Goal: Navigation & Orientation: Find specific page/section

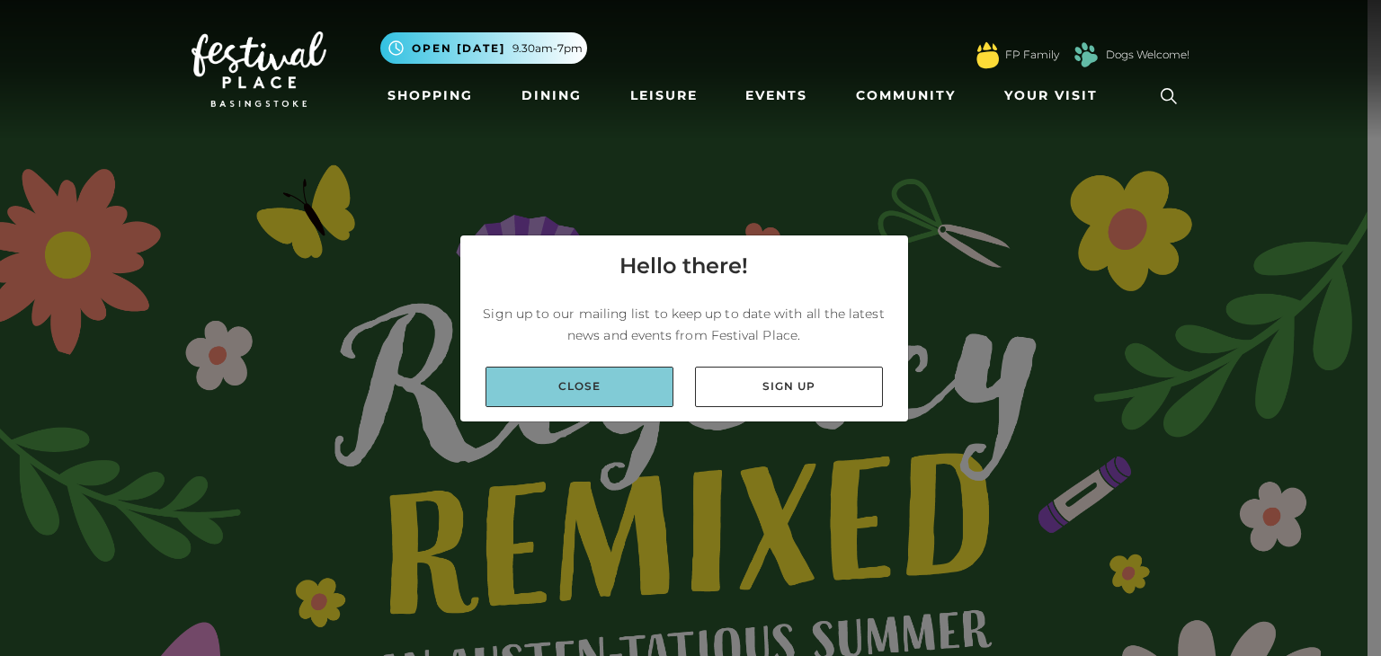
click at [619, 400] on link "Close" at bounding box center [580, 387] width 188 height 40
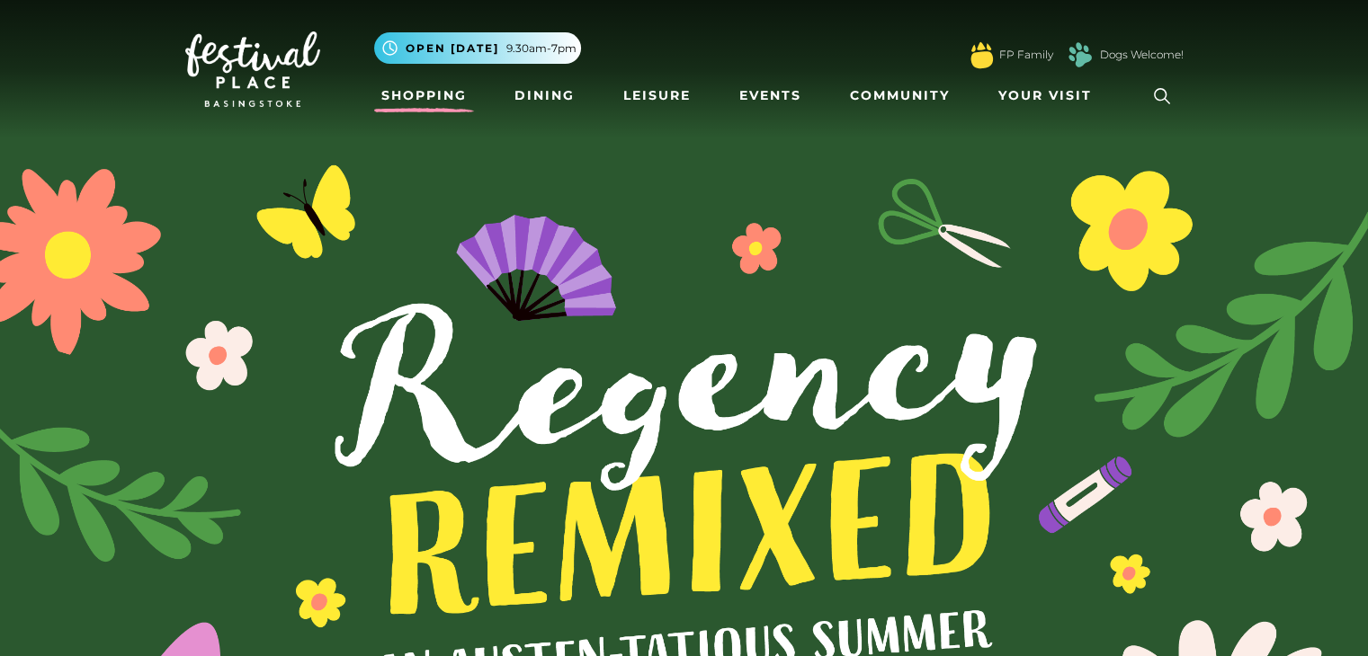
click at [439, 80] on link "Shopping" at bounding box center [424, 95] width 100 height 33
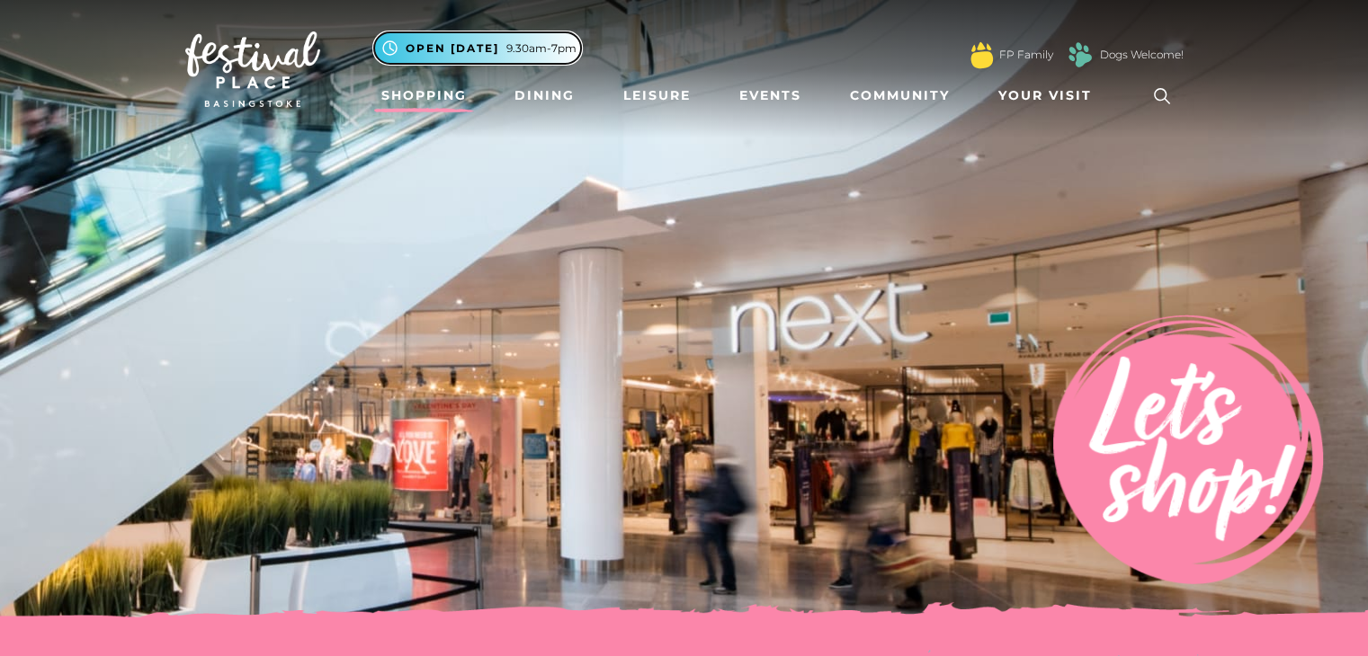
click at [522, 48] on span "9.30am-7pm" at bounding box center [541, 48] width 70 height 16
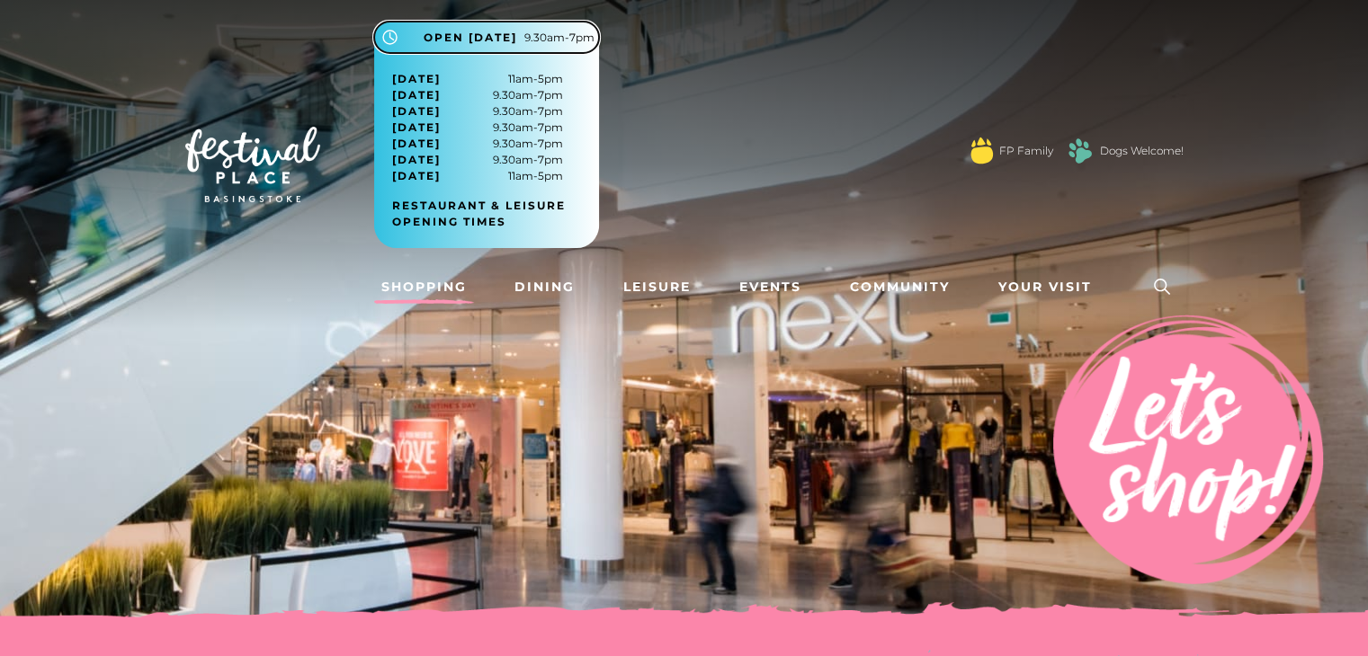
click at [543, 37] on span "9.30am-7pm" at bounding box center [559, 38] width 70 height 16
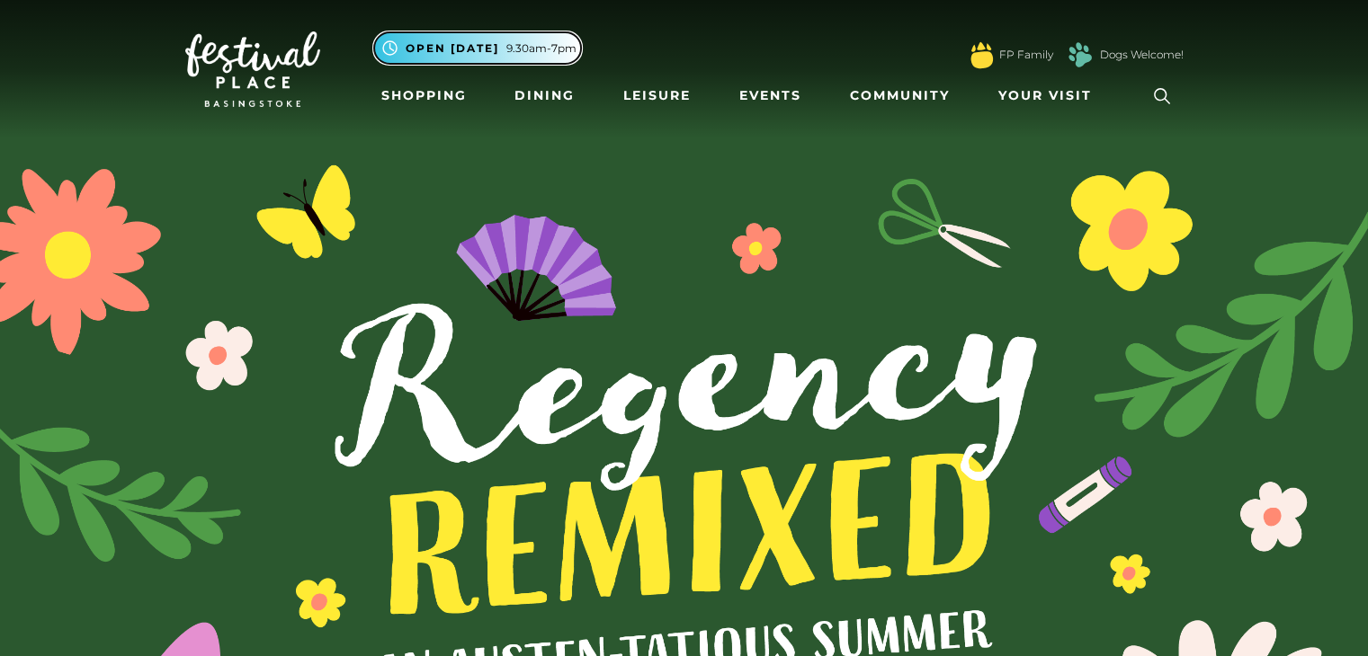
click at [439, 49] on span "Open [DATE]" at bounding box center [453, 48] width 94 height 16
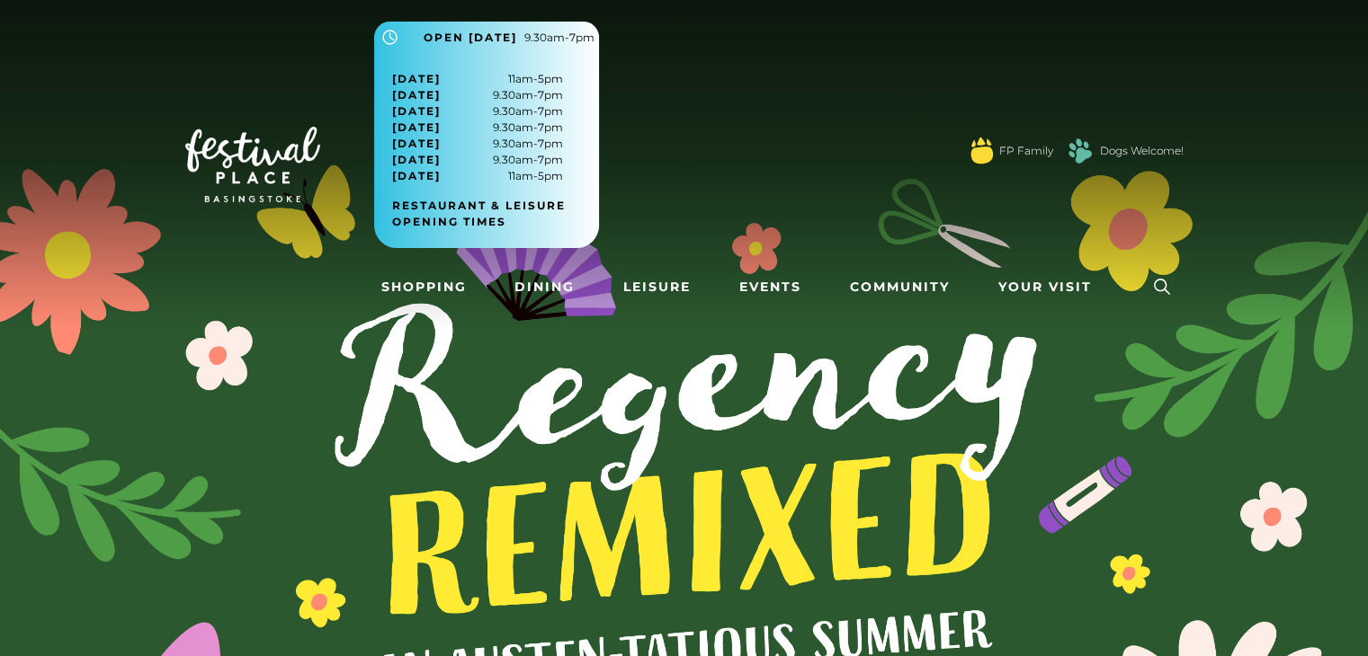
click at [406, 79] on span "[DATE]" at bounding box center [416, 79] width 49 height 16
click at [478, 220] on link "Restaurant & Leisure opening times" at bounding box center [493, 214] width 202 height 32
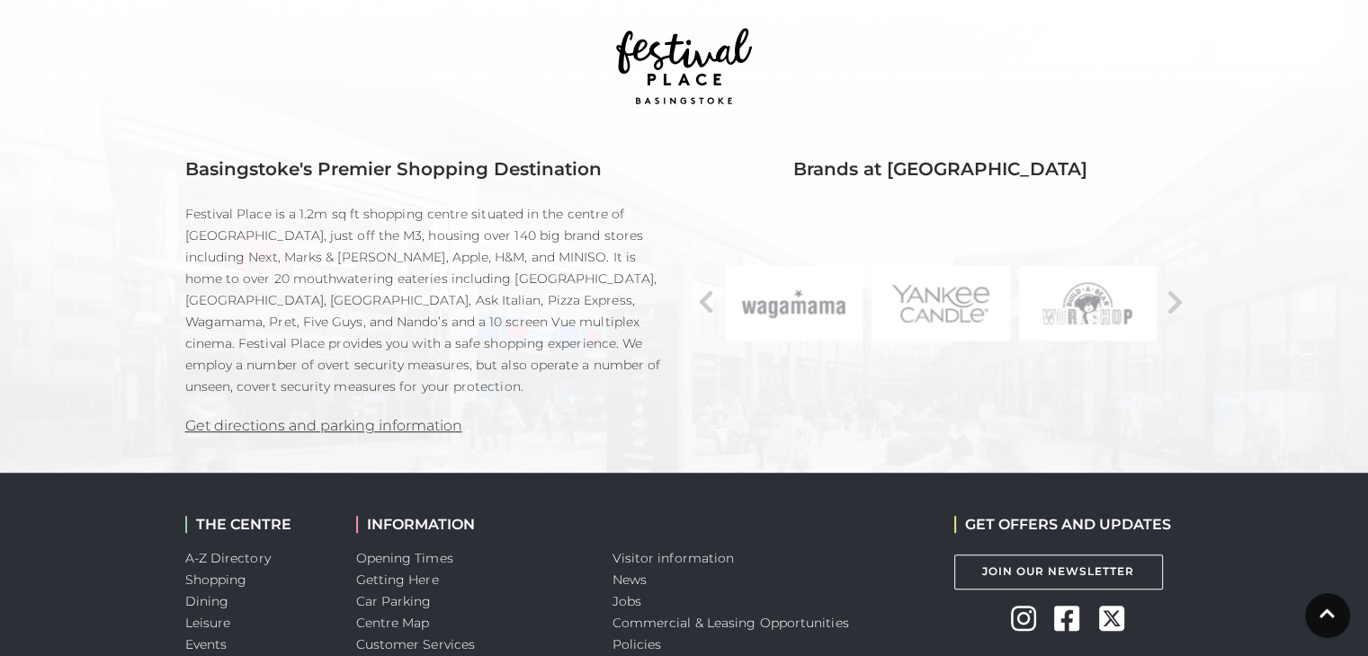
scroll to position [1244, 0]
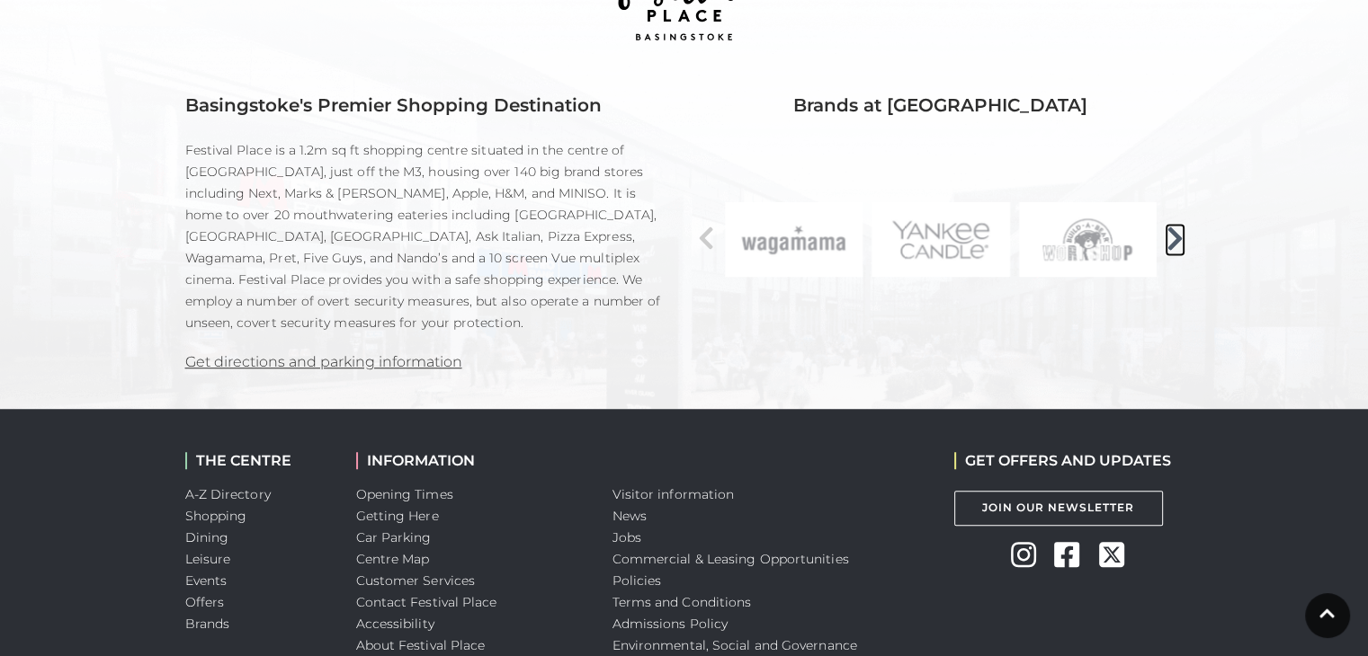
click at [1180, 241] on icon at bounding box center [1174, 238] width 17 height 27
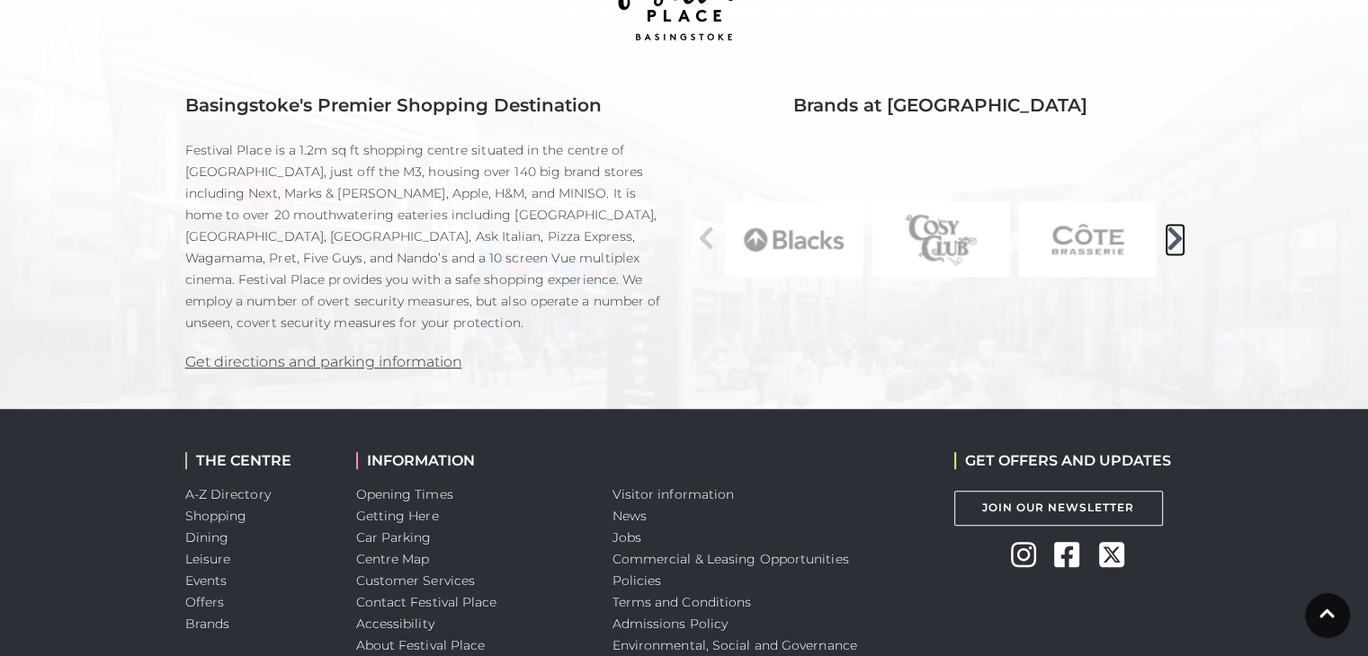
click at [1180, 241] on icon at bounding box center [1174, 238] width 17 height 27
click at [702, 230] on icon at bounding box center [706, 238] width 17 height 27
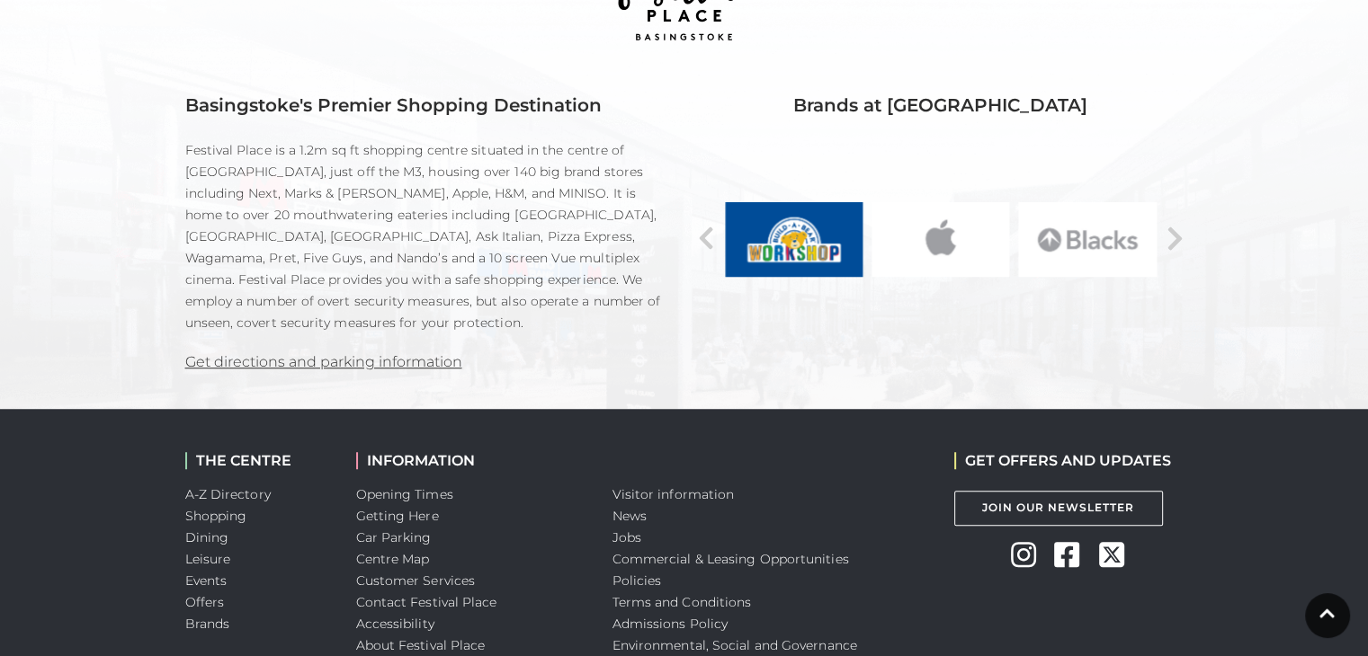
click at [815, 249] on img at bounding box center [793, 239] width 138 height 75
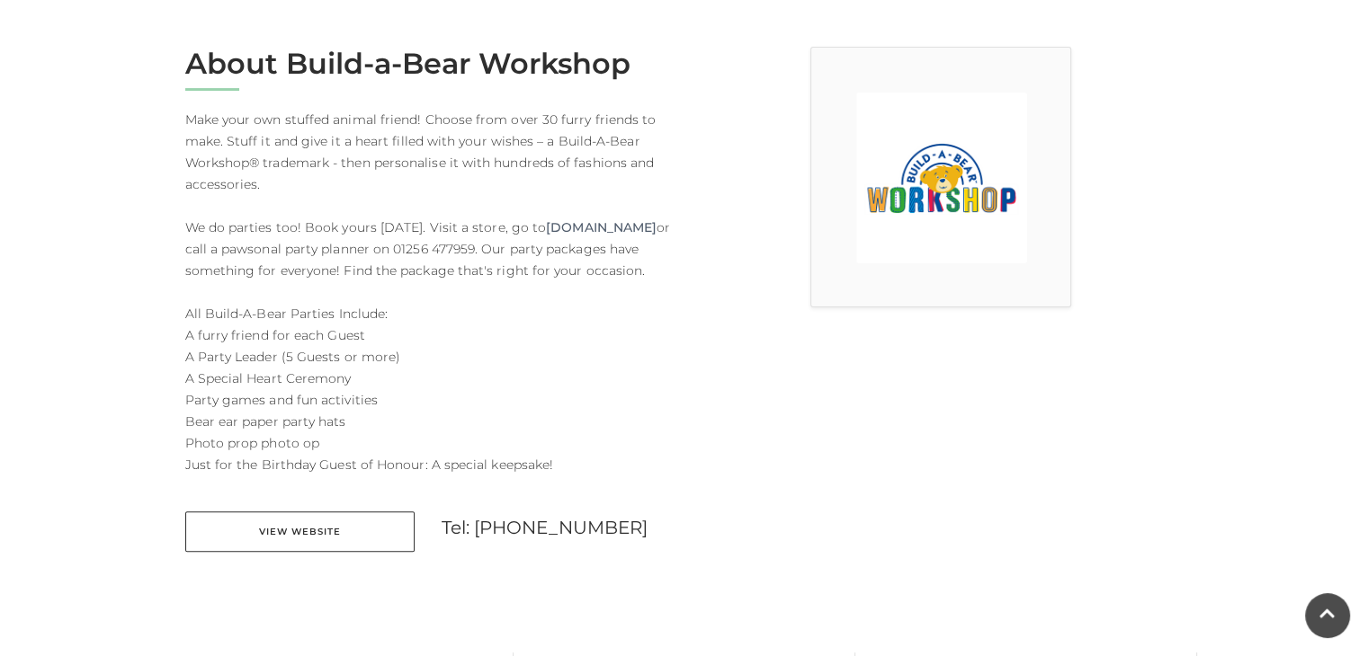
scroll to position [487, 0]
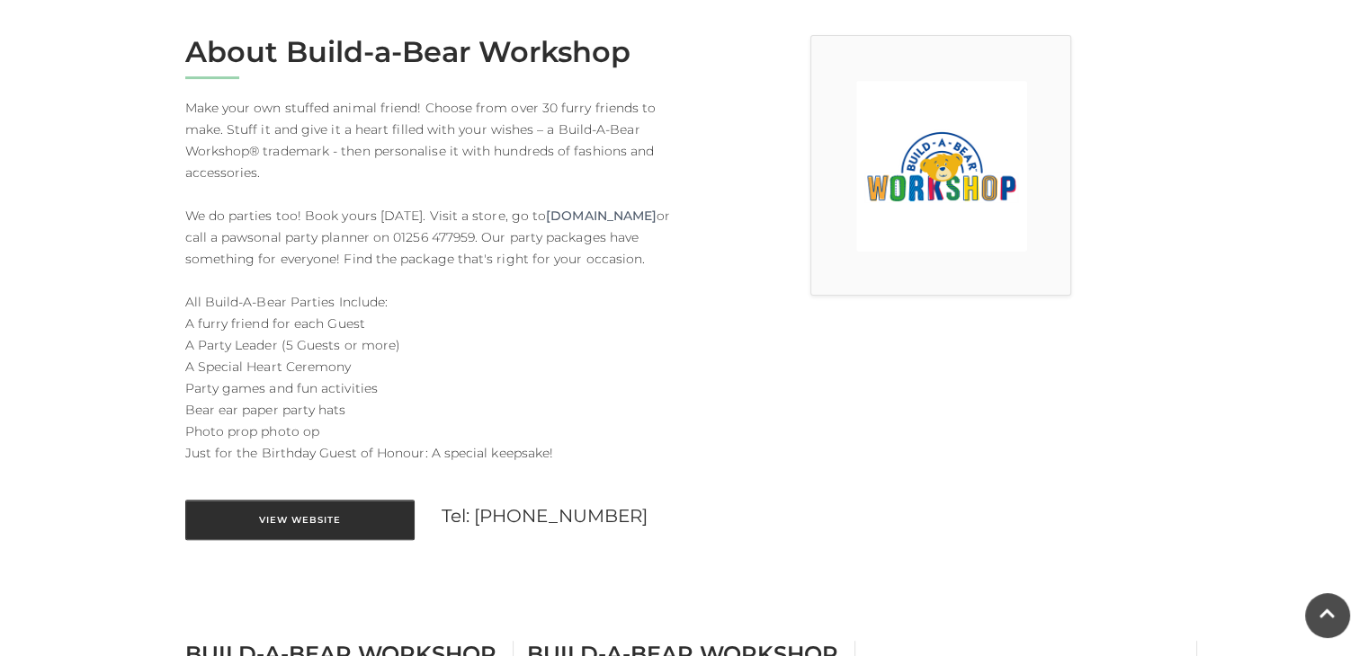
click at [320, 540] on link "View Website" at bounding box center [299, 520] width 229 height 40
